Goal: Task Accomplishment & Management: Use online tool/utility

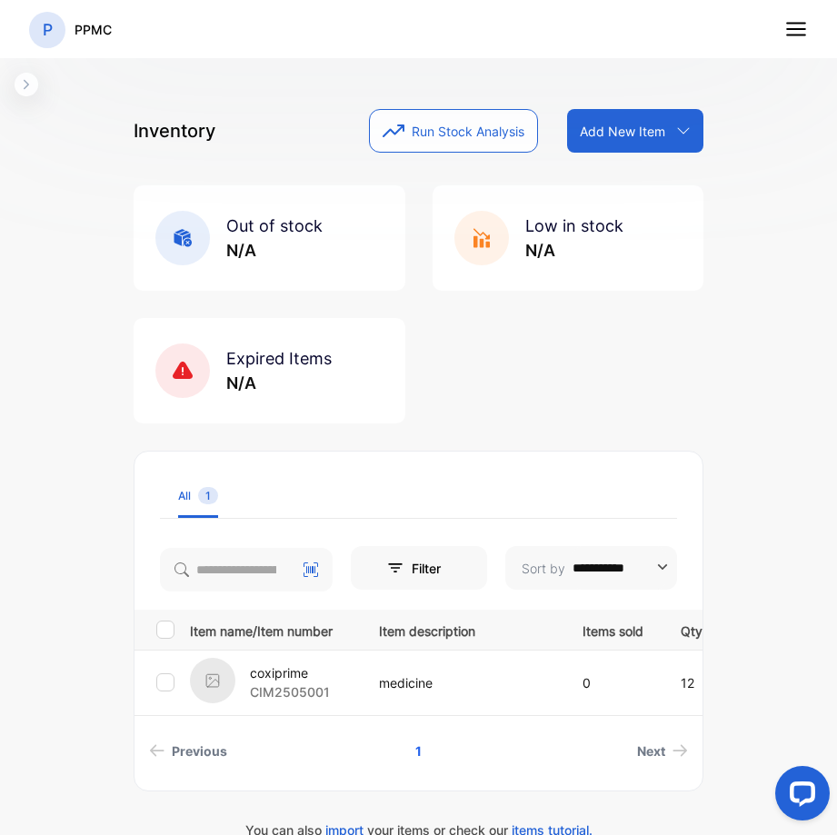
scroll to position [12, 0]
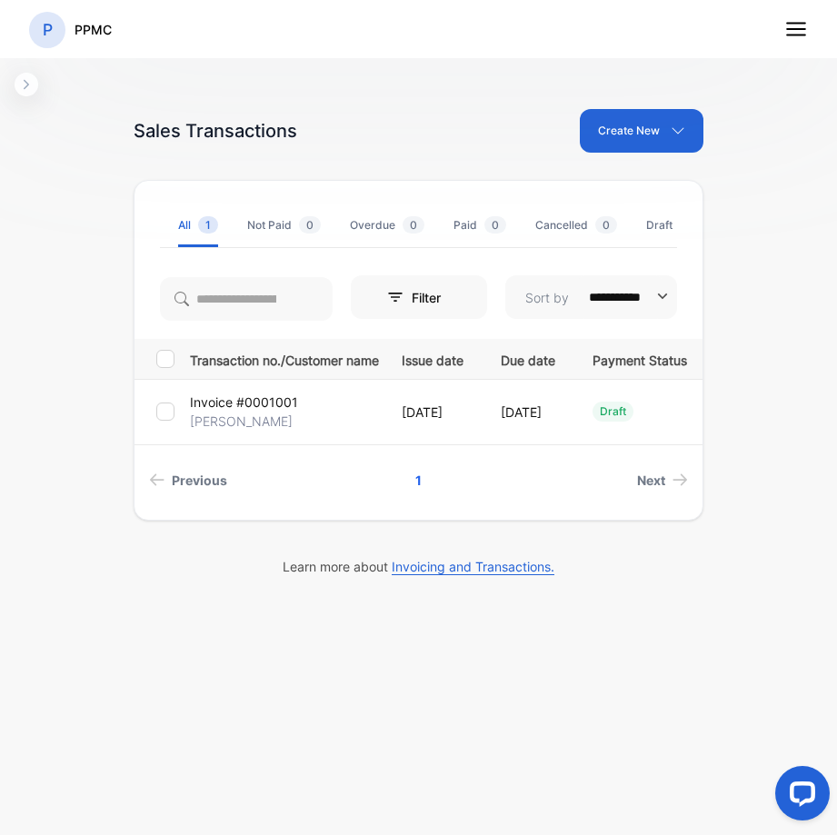
click at [800, 32] on icon at bounding box center [796, 29] width 24 height 24
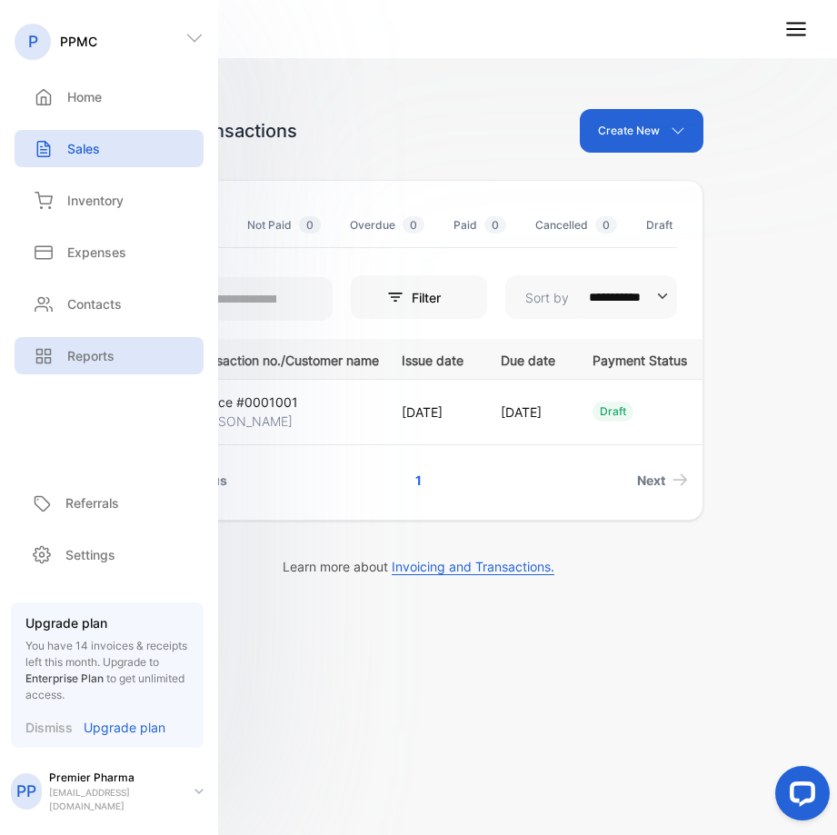
click at [81, 352] on p "Reports" at bounding box center [90, 355] width 47 height 19
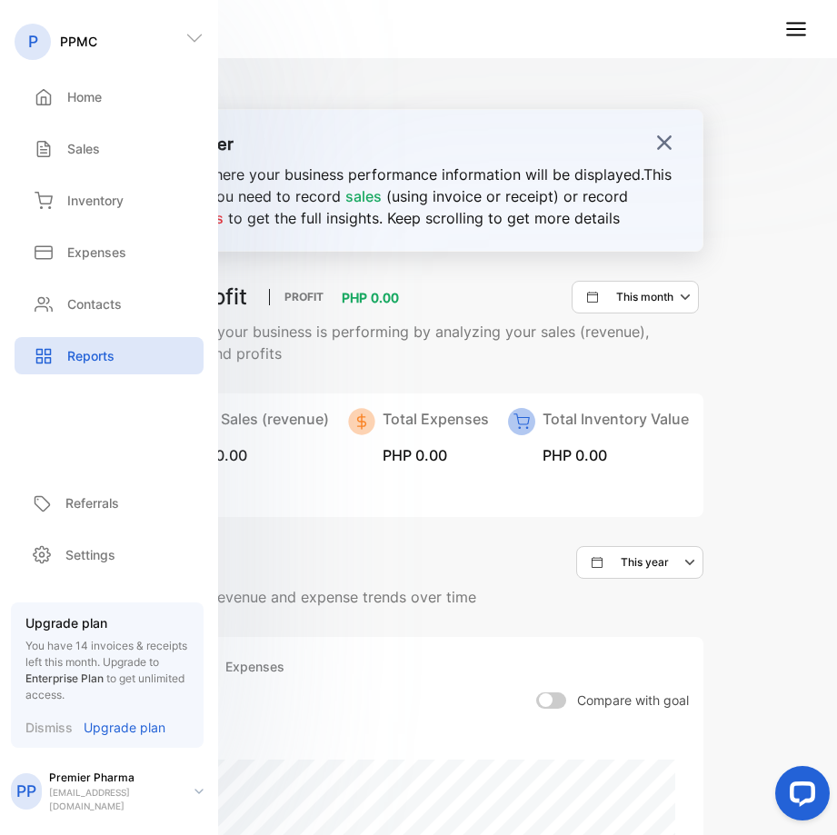
scroll to position [273, 0]
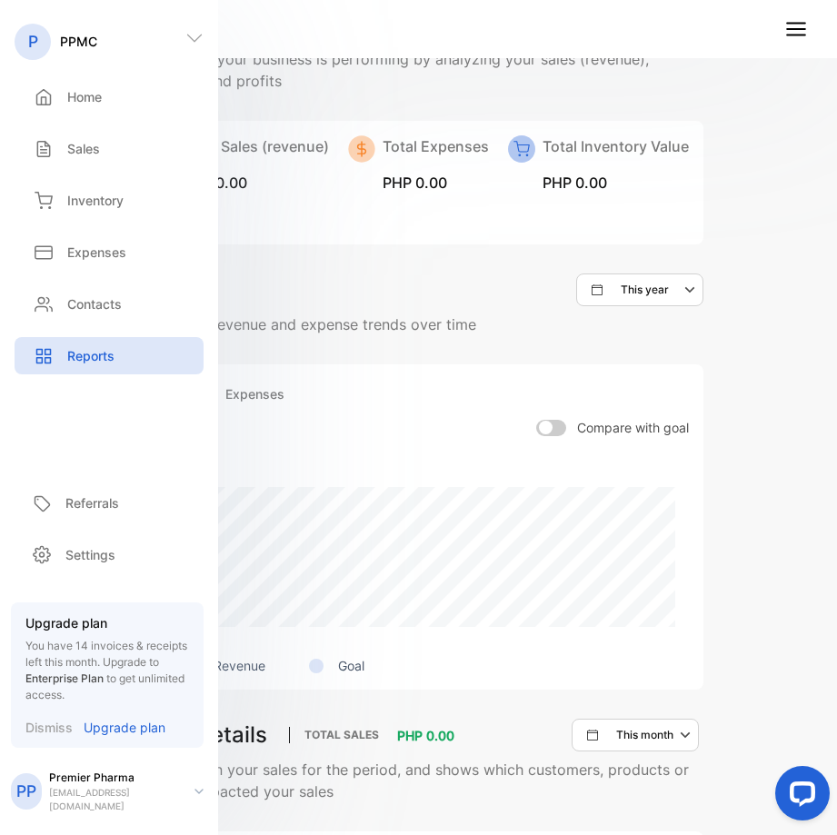
click at [200, 43] on icon at bounding box center [194, 38] width 18 height 18
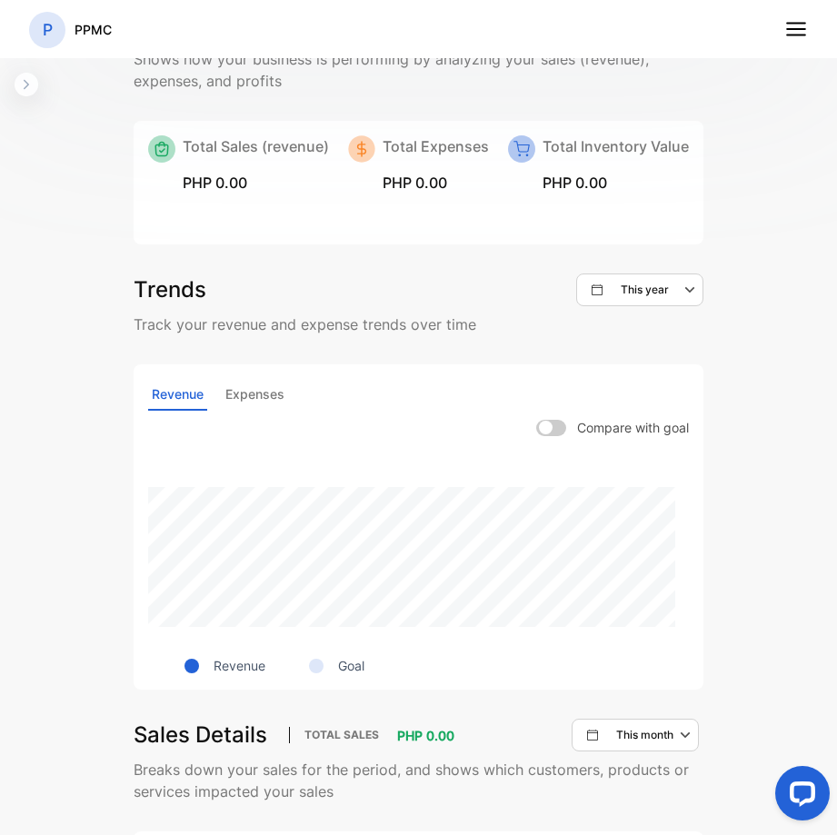
scroll to position [0, 0]
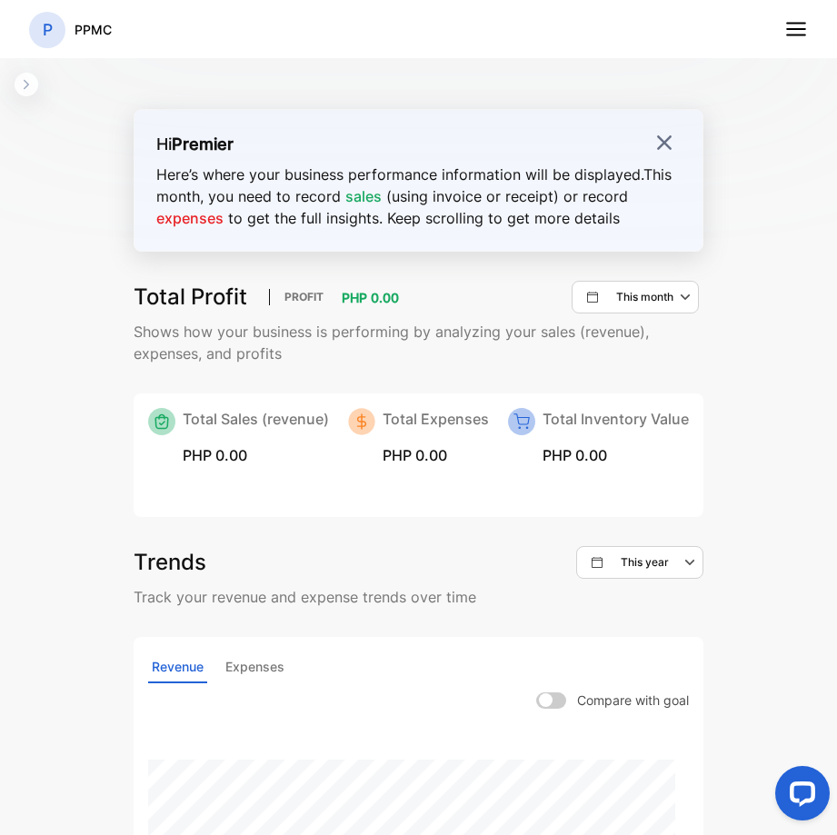
click at [43, 25] on p "P" at bounding box center [48, 30] width 10 height 24
click at [31, 85] on icon "button" at bounding box center [26, 84] width 15 height 15
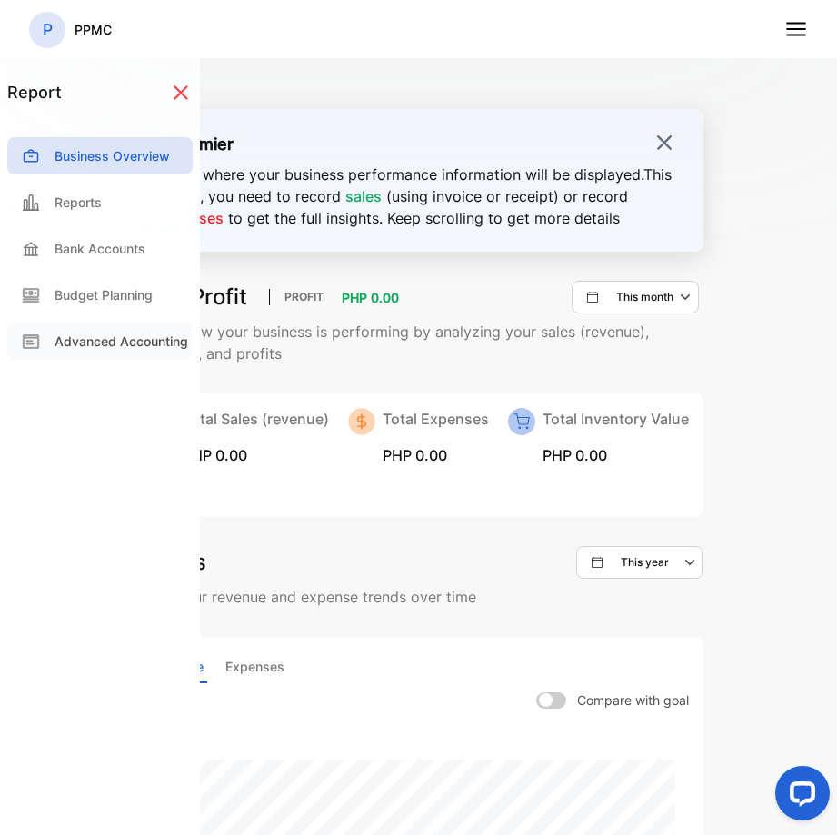
click at [105, 344] on p "Advanced Accounting" at bounding box center [122, 341] width 134 height 19
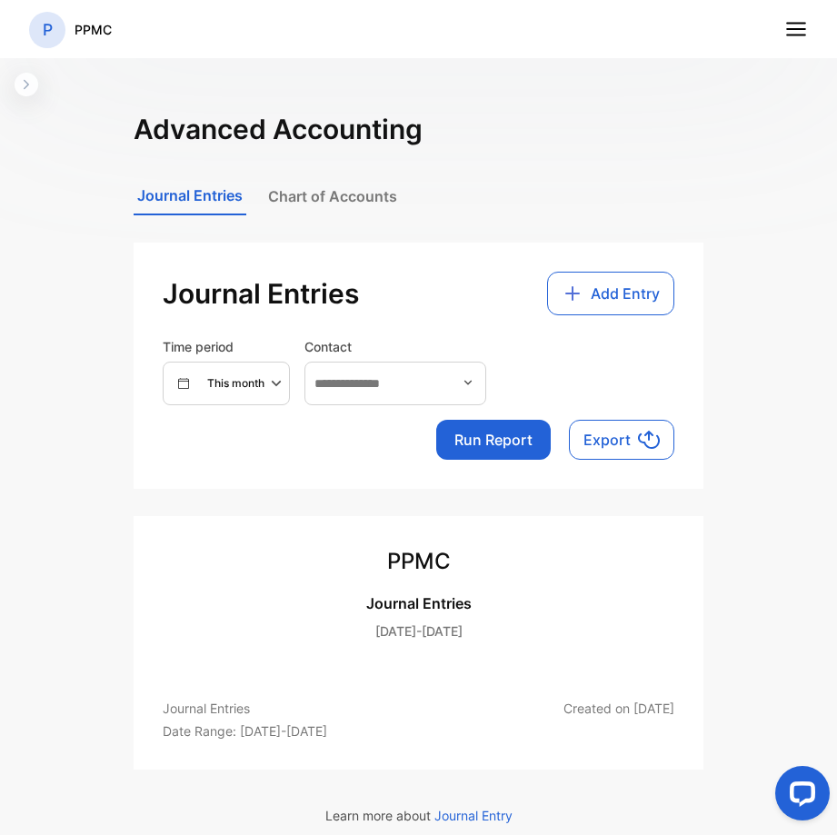
click at [26, 85] on icon "button" at bounding box center [26, 84] width 15 height 15
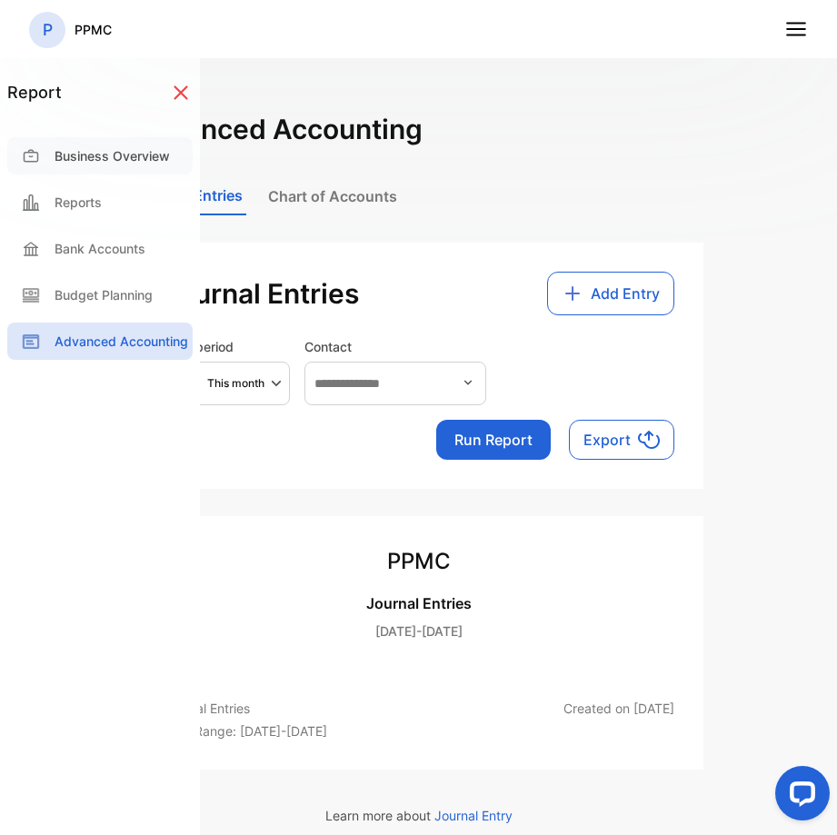
click at [108, 160] on p "Business Overview" at bounding box center [112, 155] width 115 height 19
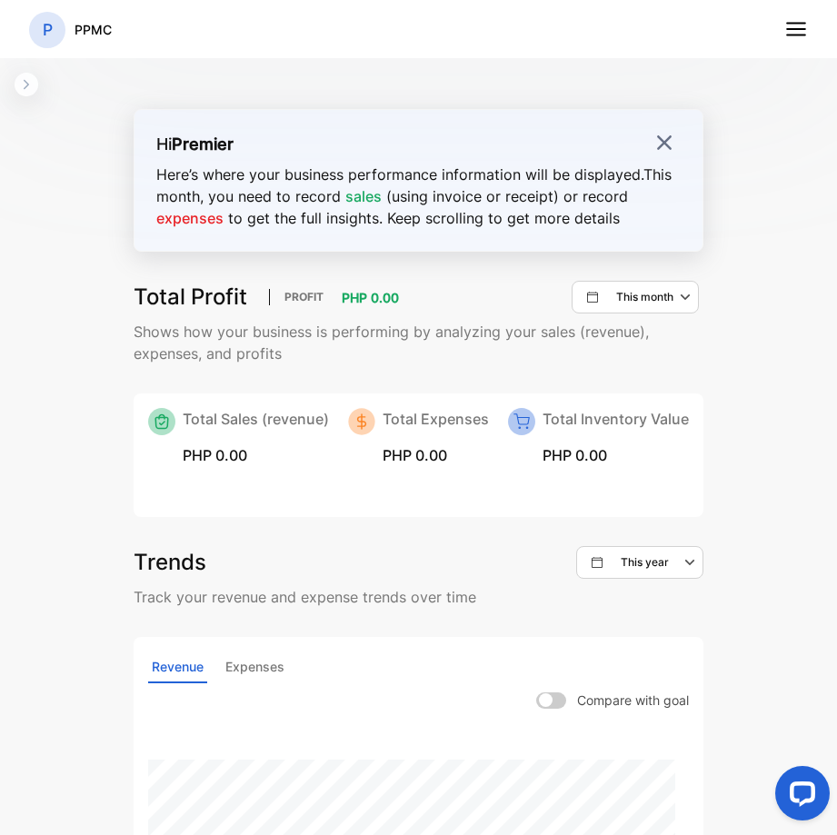
click at [24, 82] on icon "button" at bounding box center [26, 84] width 15 height 15
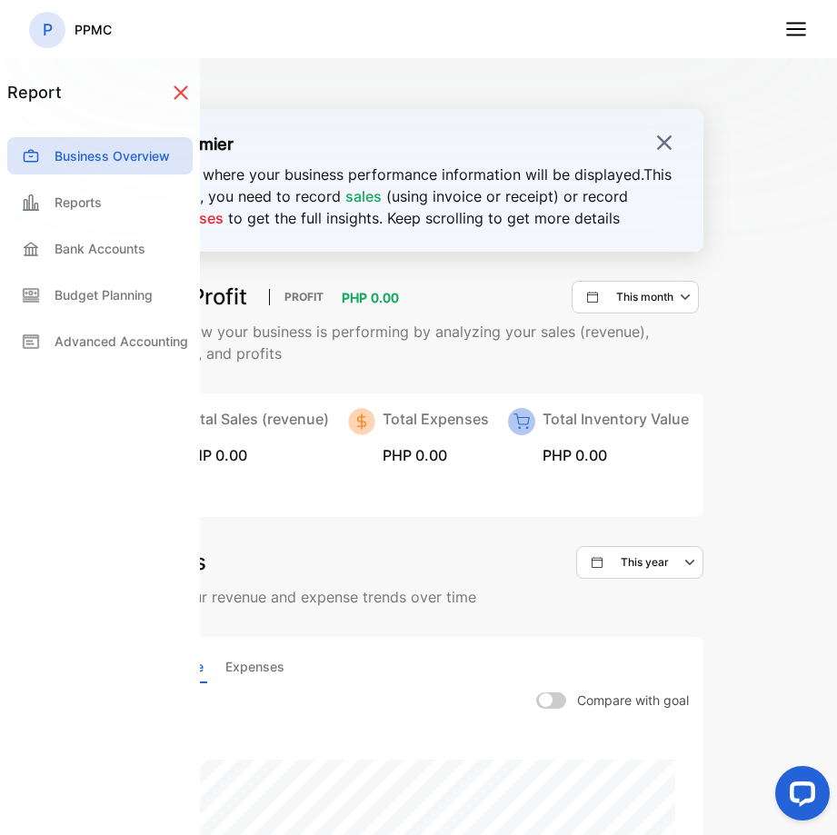
click at [803, 35] on line at bounding box center [796, 35] width 18 height 0
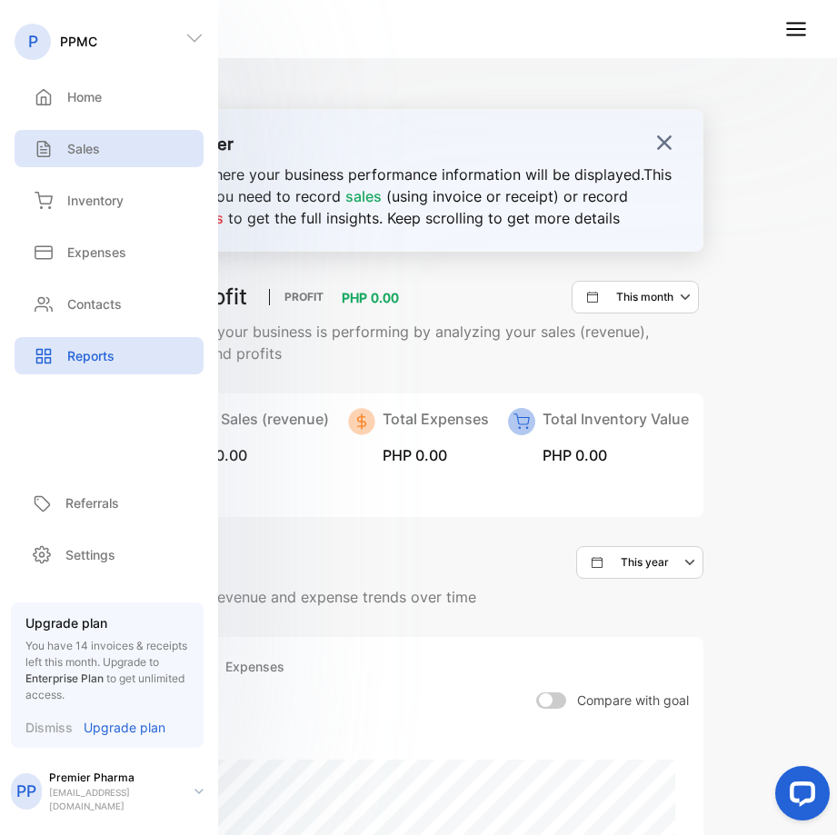
click at [81, 148] on p "Sales" at bounding box center [83, 148] width 33 height 19
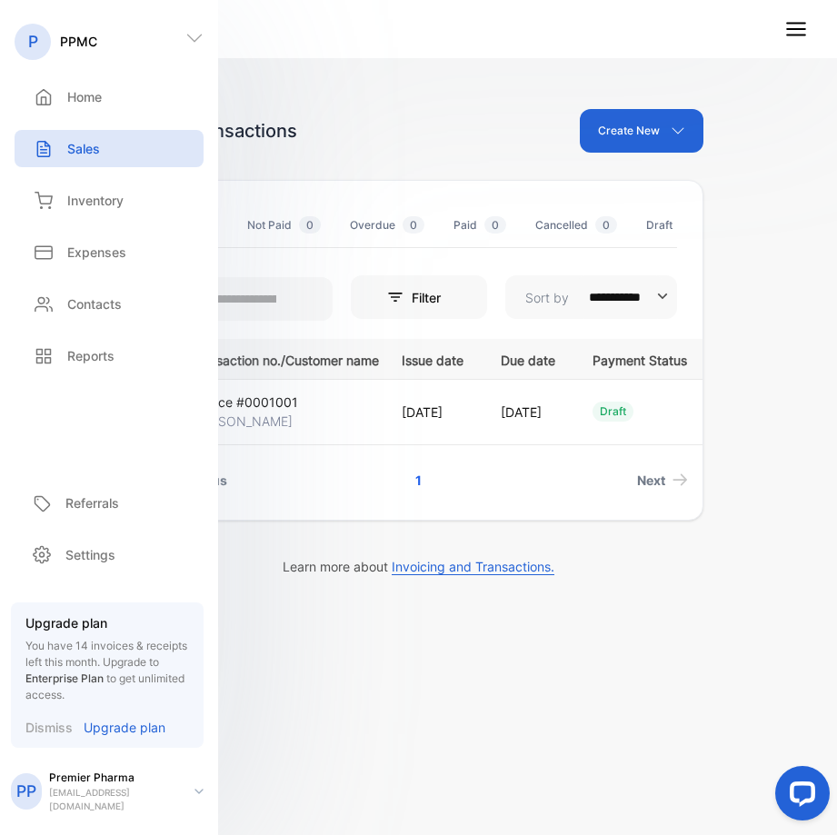
click at [345, 670] on div "**********" at bounding box center [418, 468] width 624 height 835
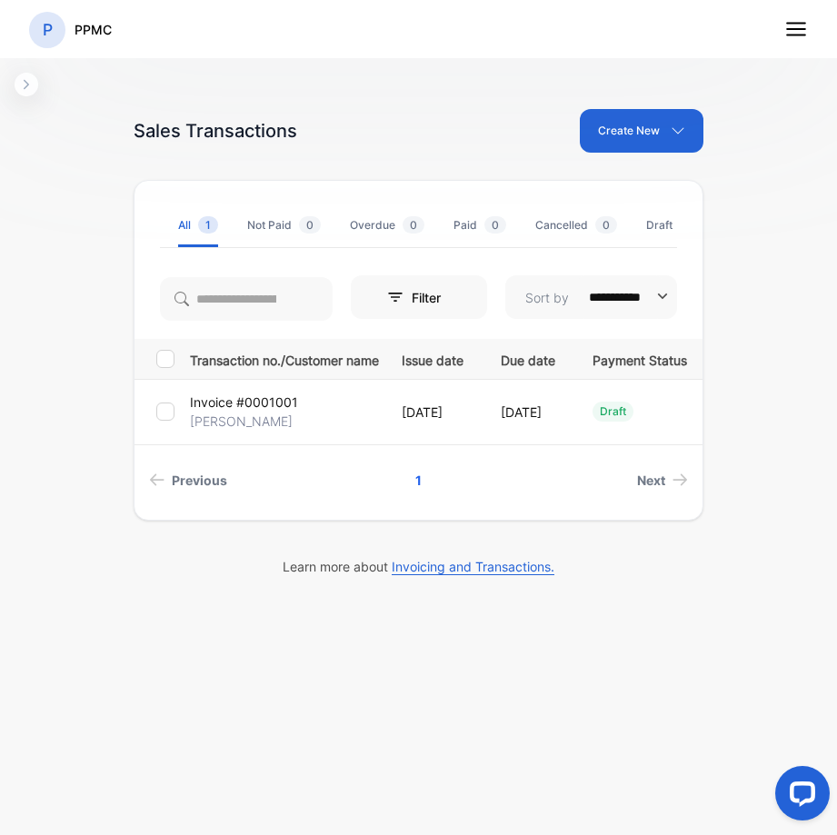
click at [266, 405] on p "Invoice #0001001" at bounding box center [244, 402] width 108 height 19
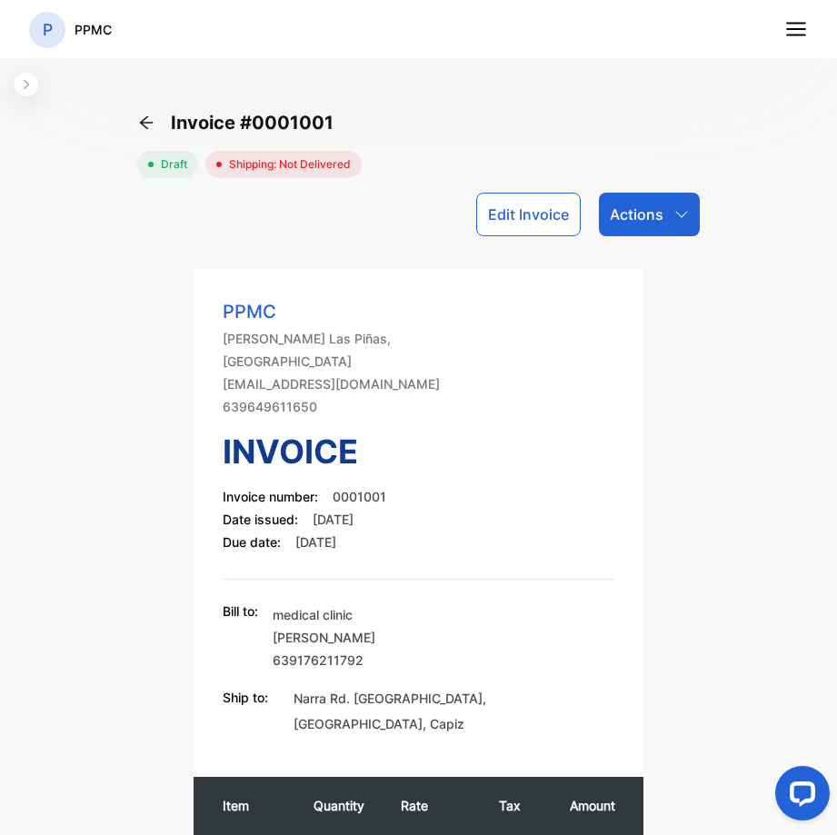
click at [15, 81] on button "button" at bounding box center [27, 85] width 24 height 24
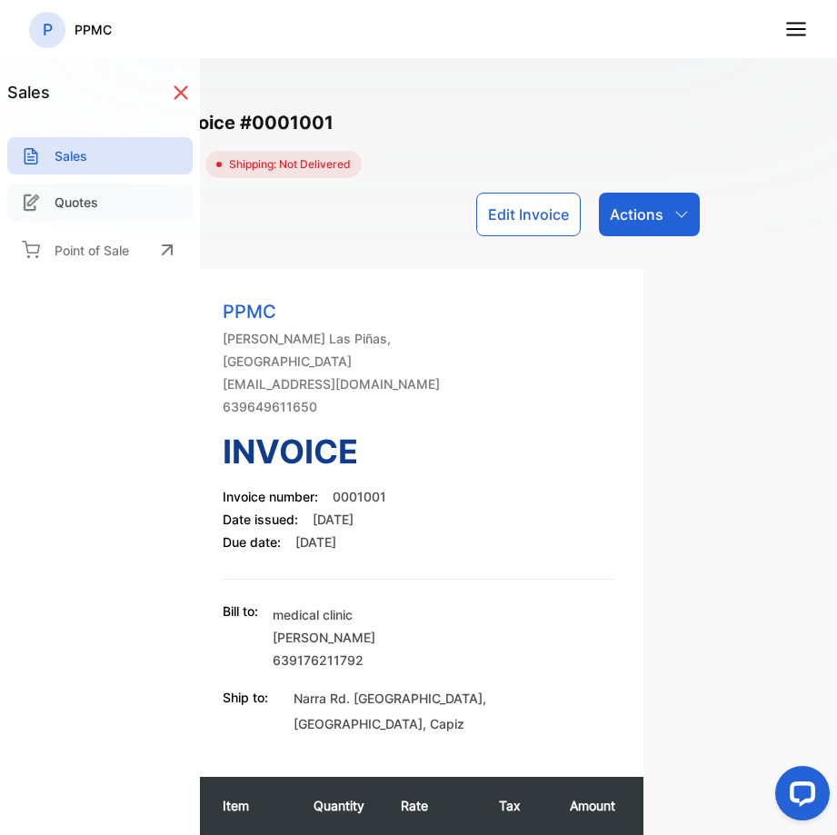
click at [92, 205] on p "Quotes" at bounding box center [77, 202] width 44 height 19
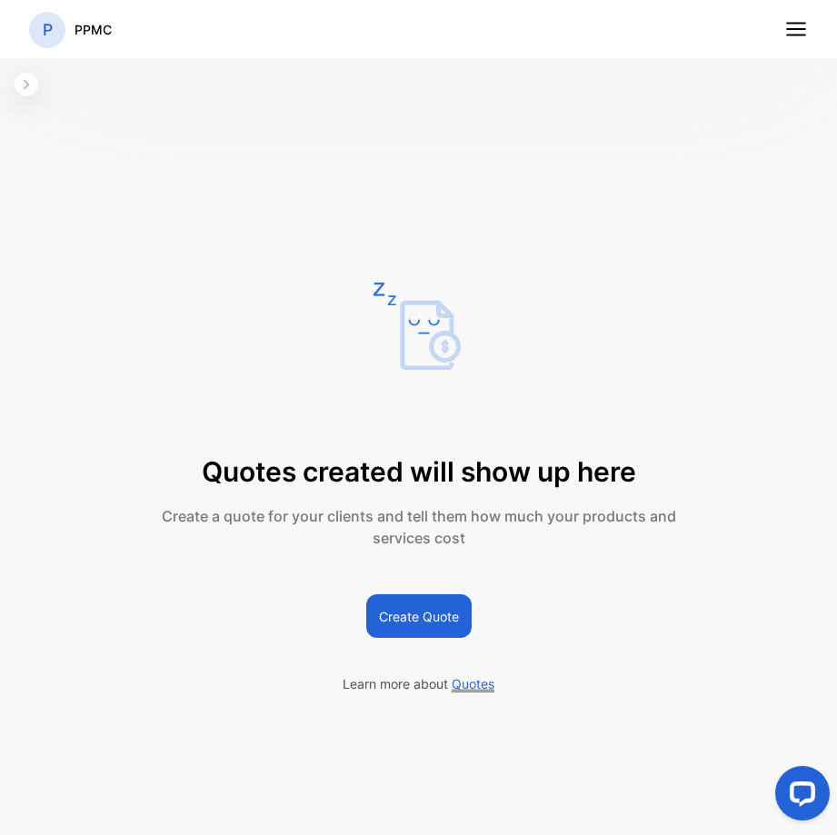
click at [446, 626] on button "Create Quote" at bounding box center [418, 616] width 105 height 44
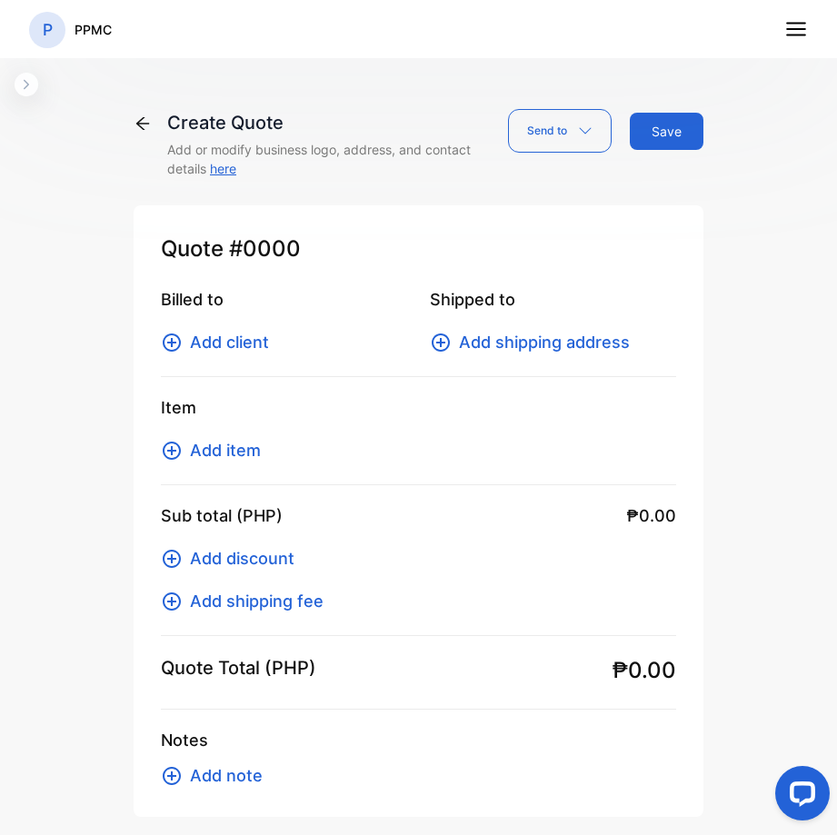
type input "**********"
click at [561, 133] on div "Send to" at bounding box center [560, 131] width 104 height 44
click at [563, 449] on div "Add item" at bounding box center [418, 450] width 515 height 25
click at [138, 123] on icon at bounding box center [142, 123] width 13 height 13
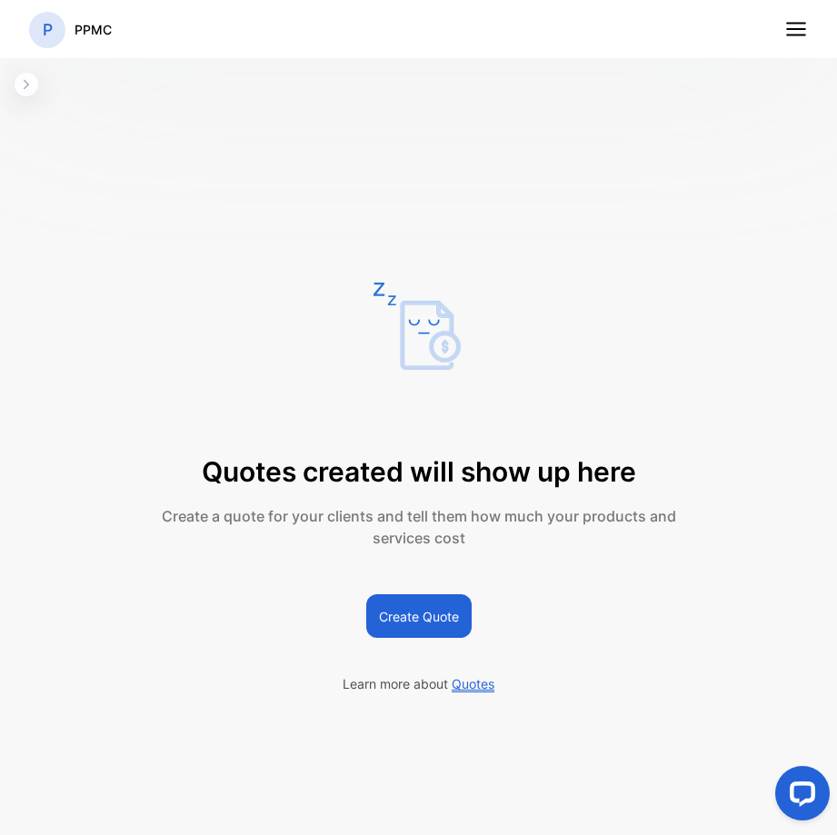
click at [30, 88] on icon "button" at bounding box center [26, 84] width 15 height 15
